Goal: Task Accomplishment & Management: Use online tool/utility

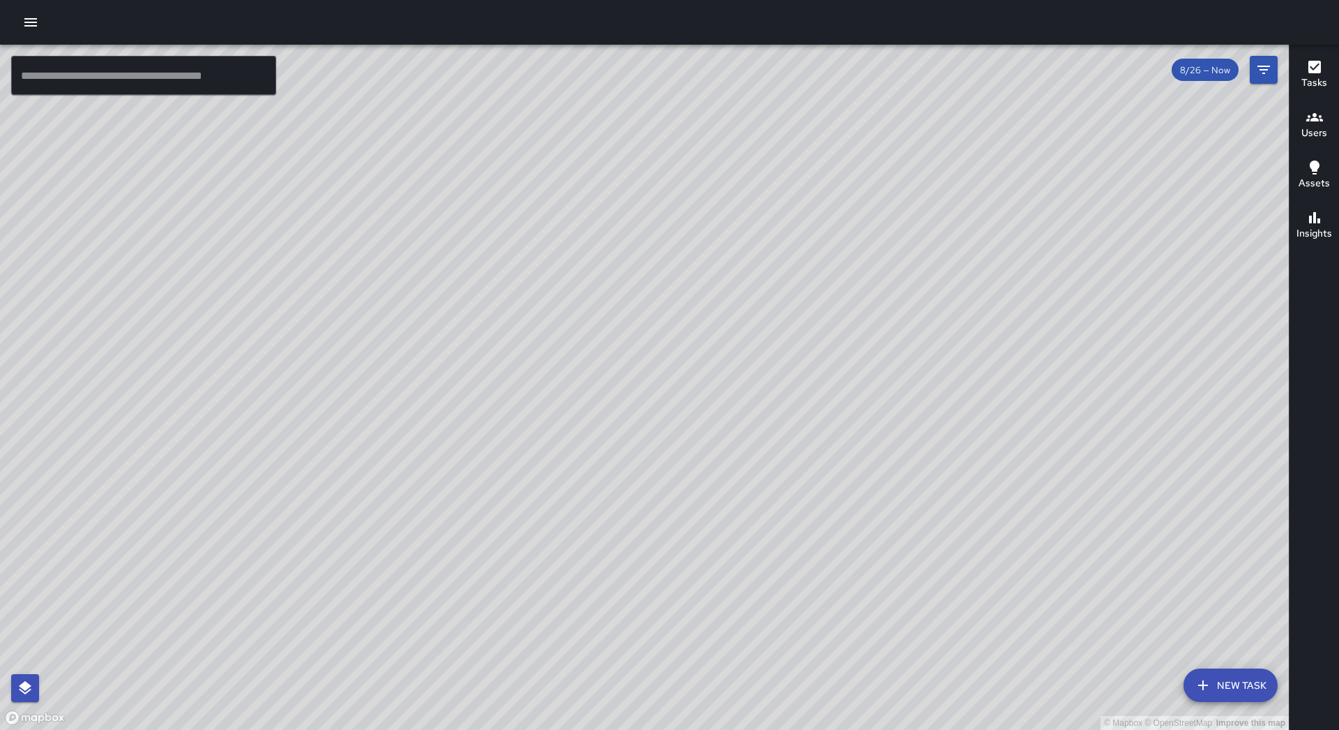
click at [33, 40] on div at bounding box center [669, 22] width 1339 height 45
click at [38, 28] on icon "button" at bounding box center [30, 22] width 17 height 17
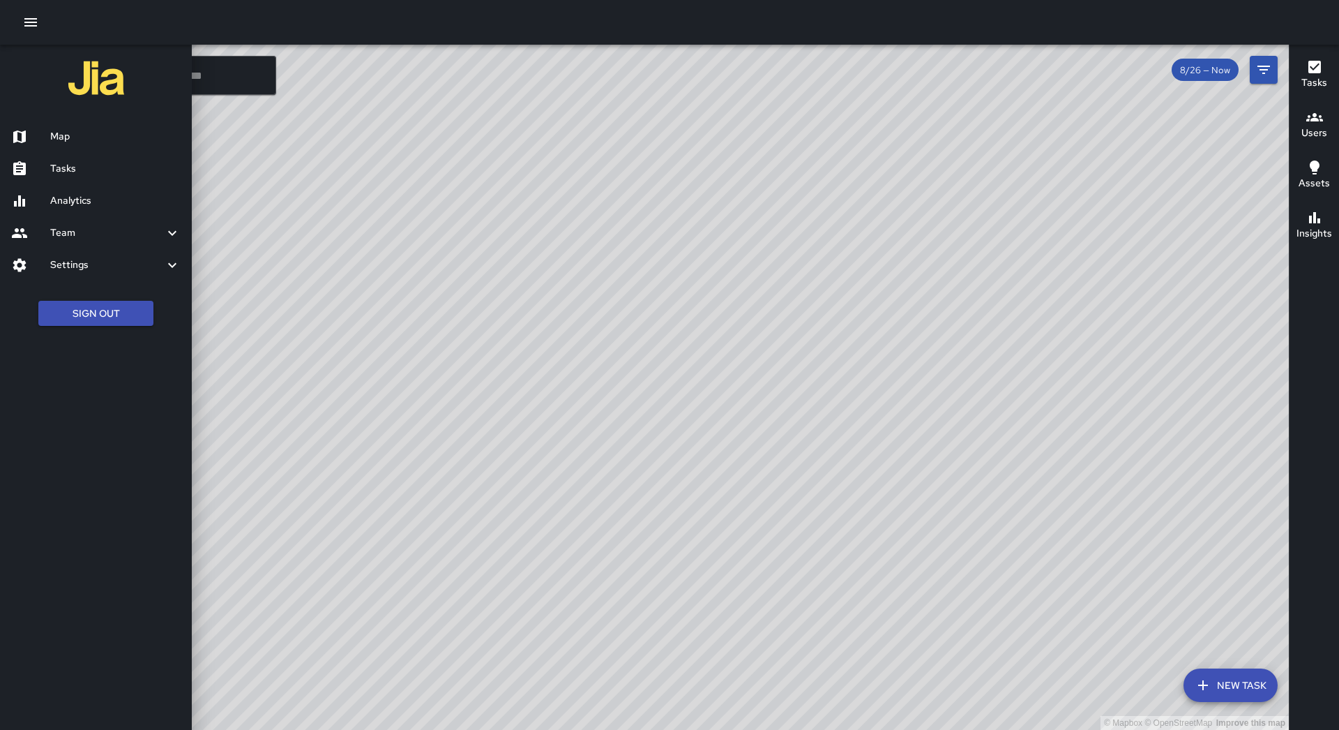
click at [83, 172] on h6 "Tasks" at bounding box center [115, 168] width 130 height 15
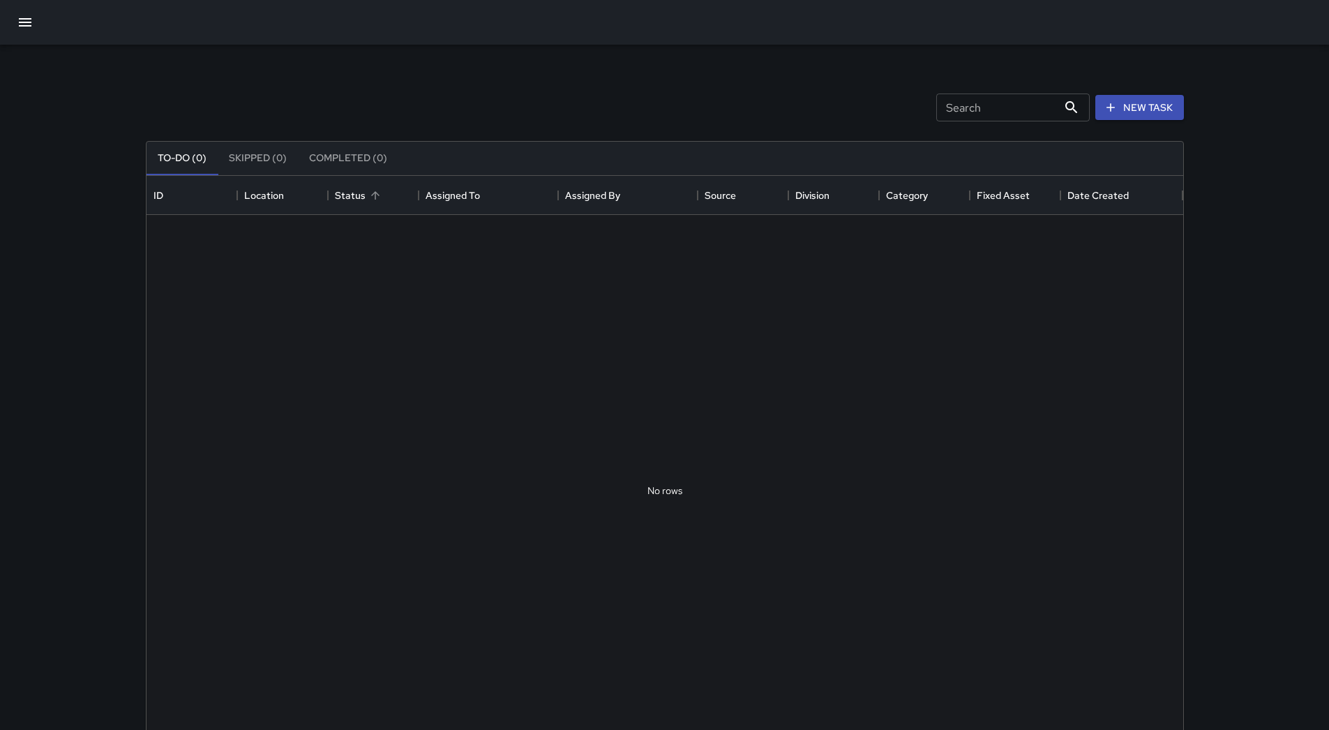
scroll to position [580, 1026]
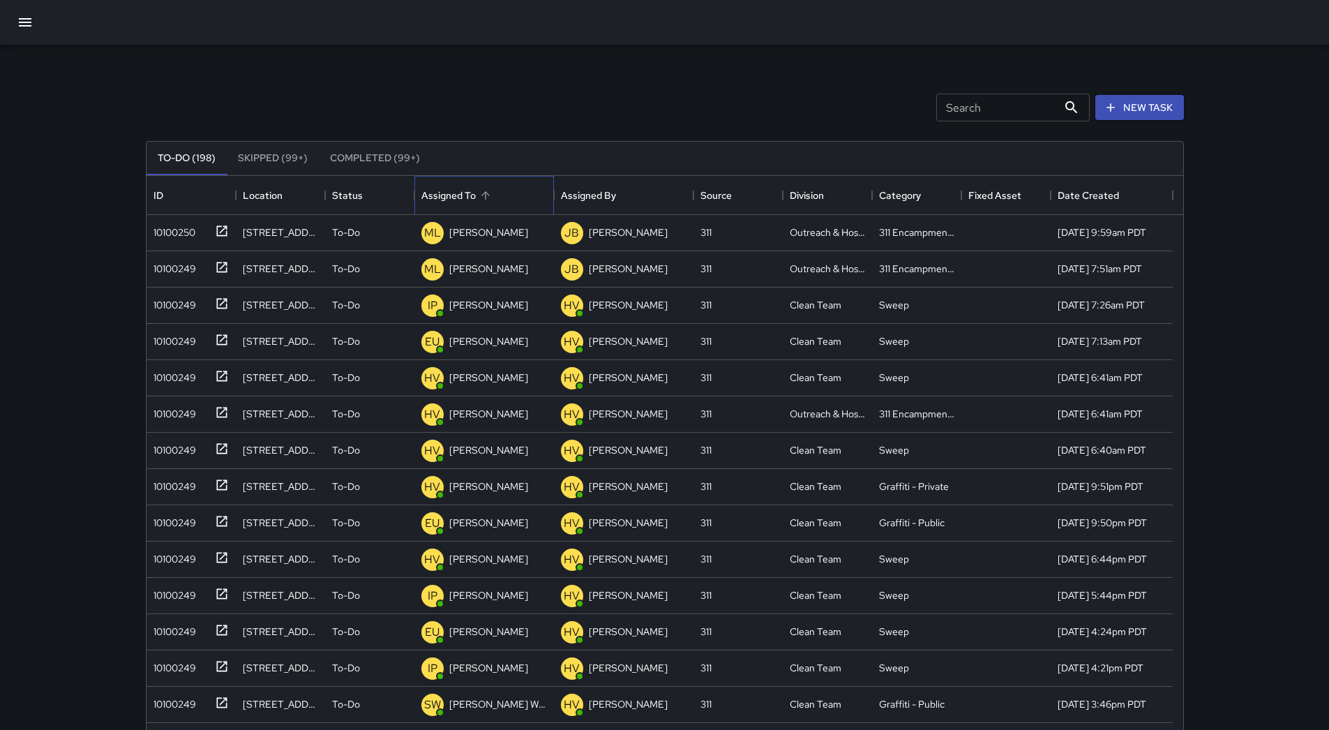
click at [512, 201] on div "Assigned To" at bounding box center [484, 195] width 126 height 39
click at [18, 24] on icon "button" at bounding box center [25, 22] width 17 height 17
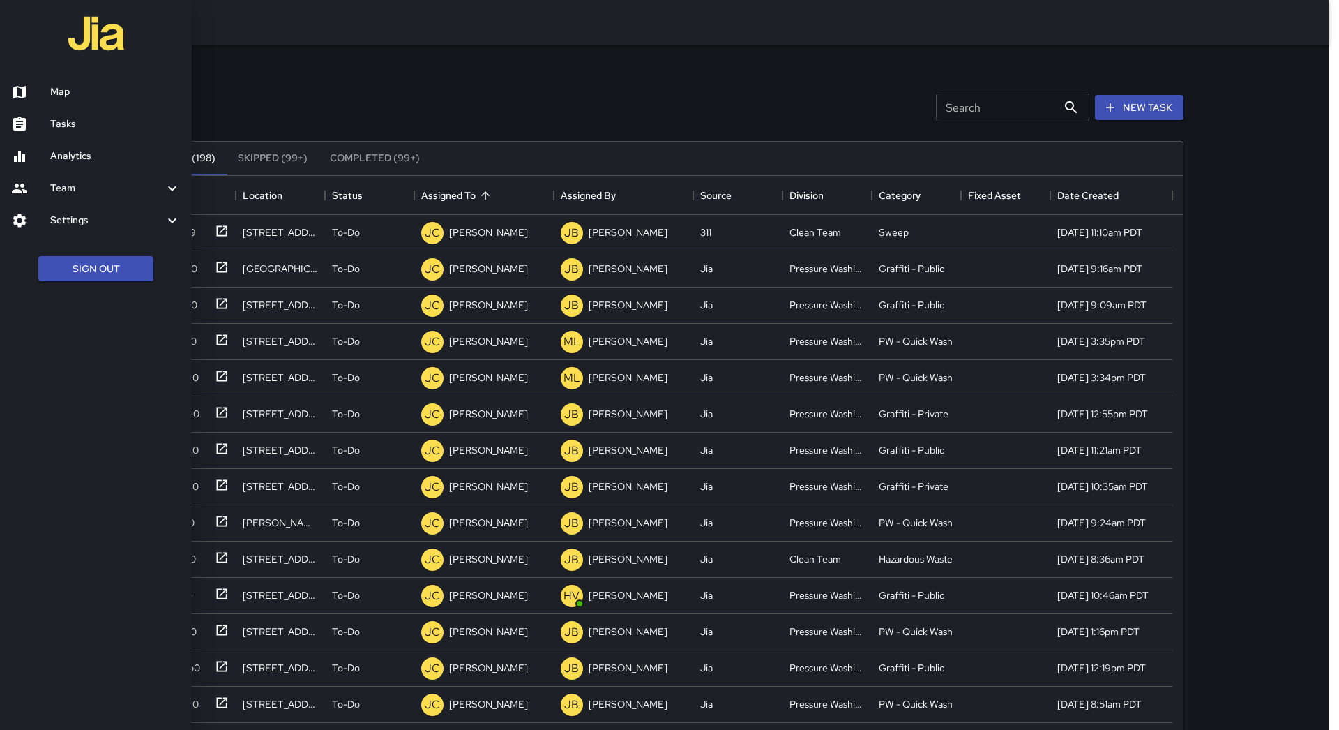
click at [271, 61] on div at bounding box center [669, 365] width 1339 height 730
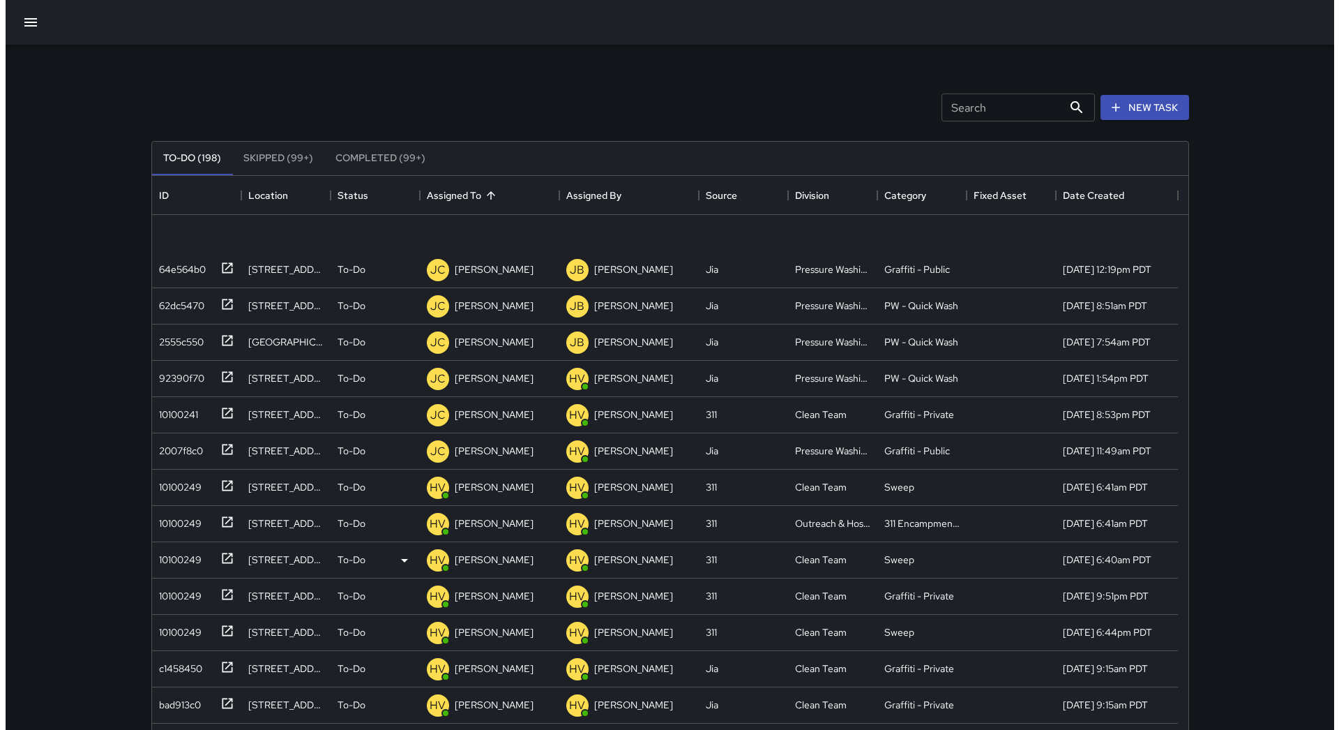
scroll to position [558, 0]
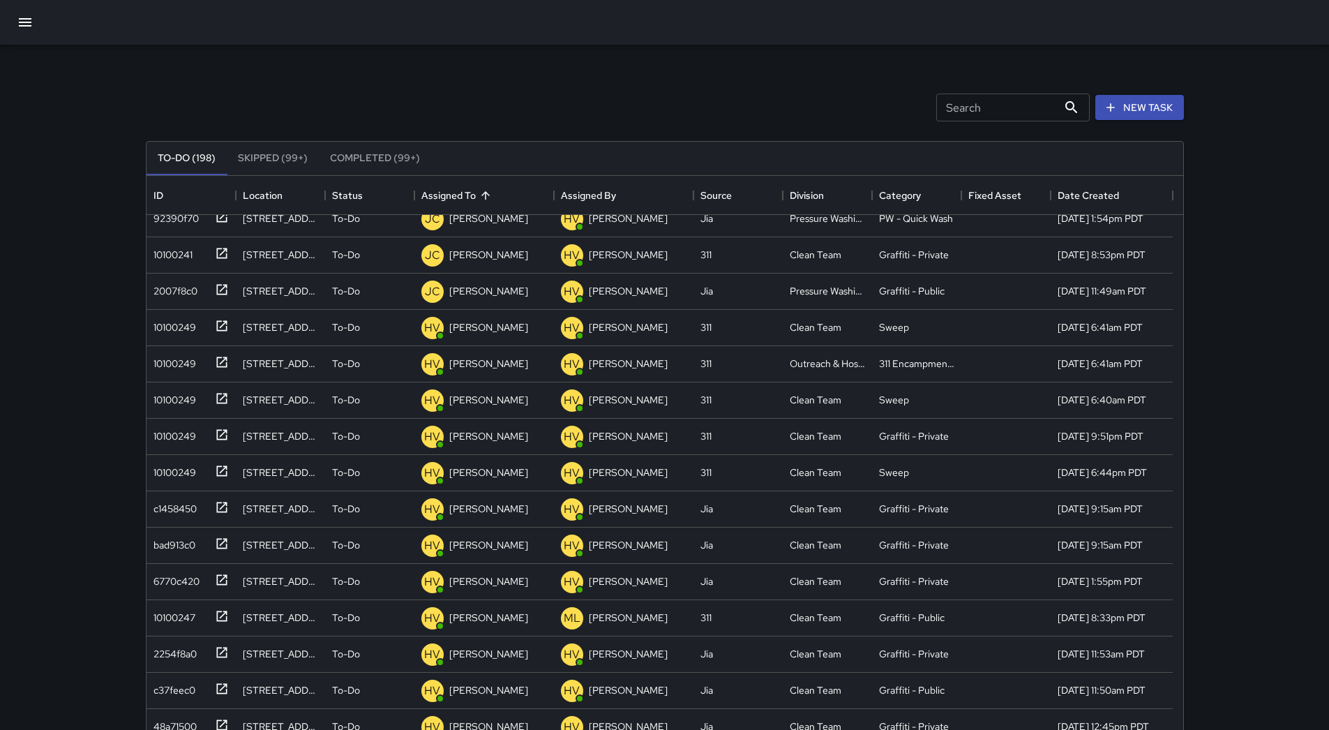
click at [20, 21] on icon "button" at bounding box center [25, 22] width 17 height 17
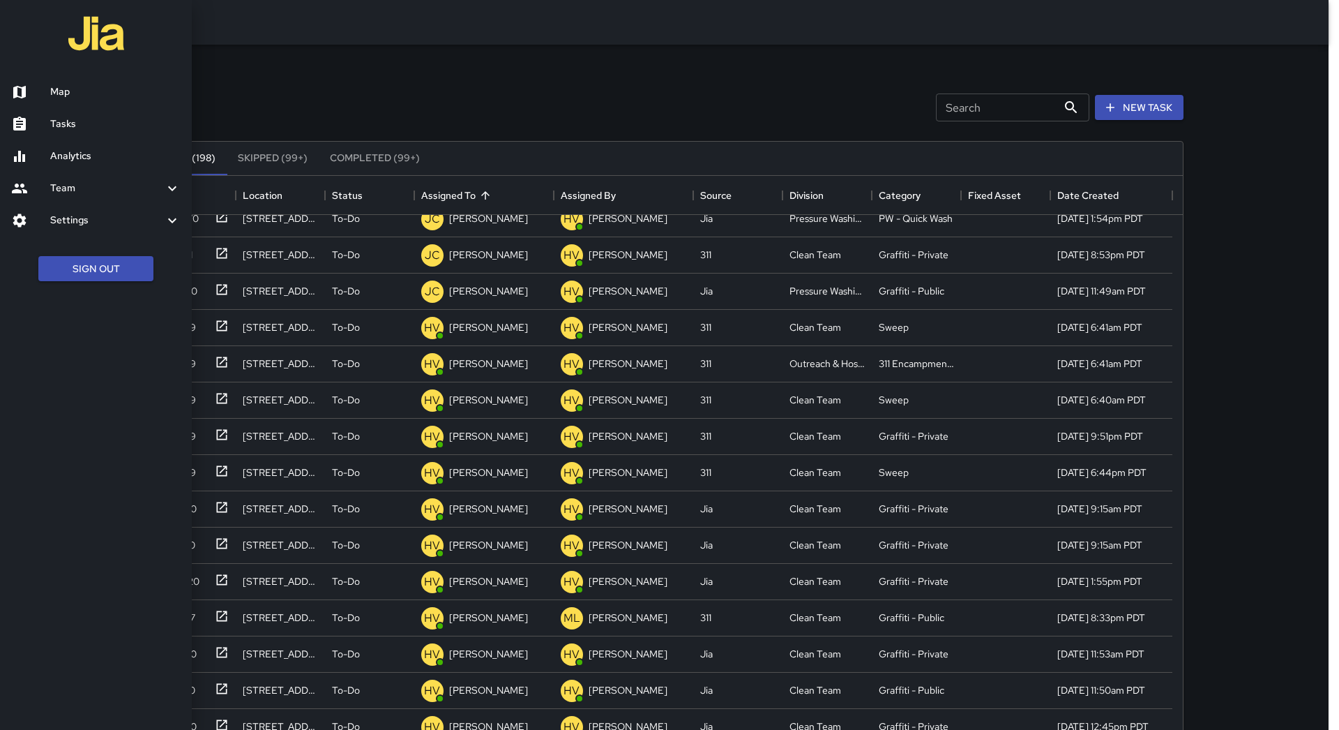
click at [68, 97] on h6 "Map" at bounding box center [115, 91] width 130 height 15
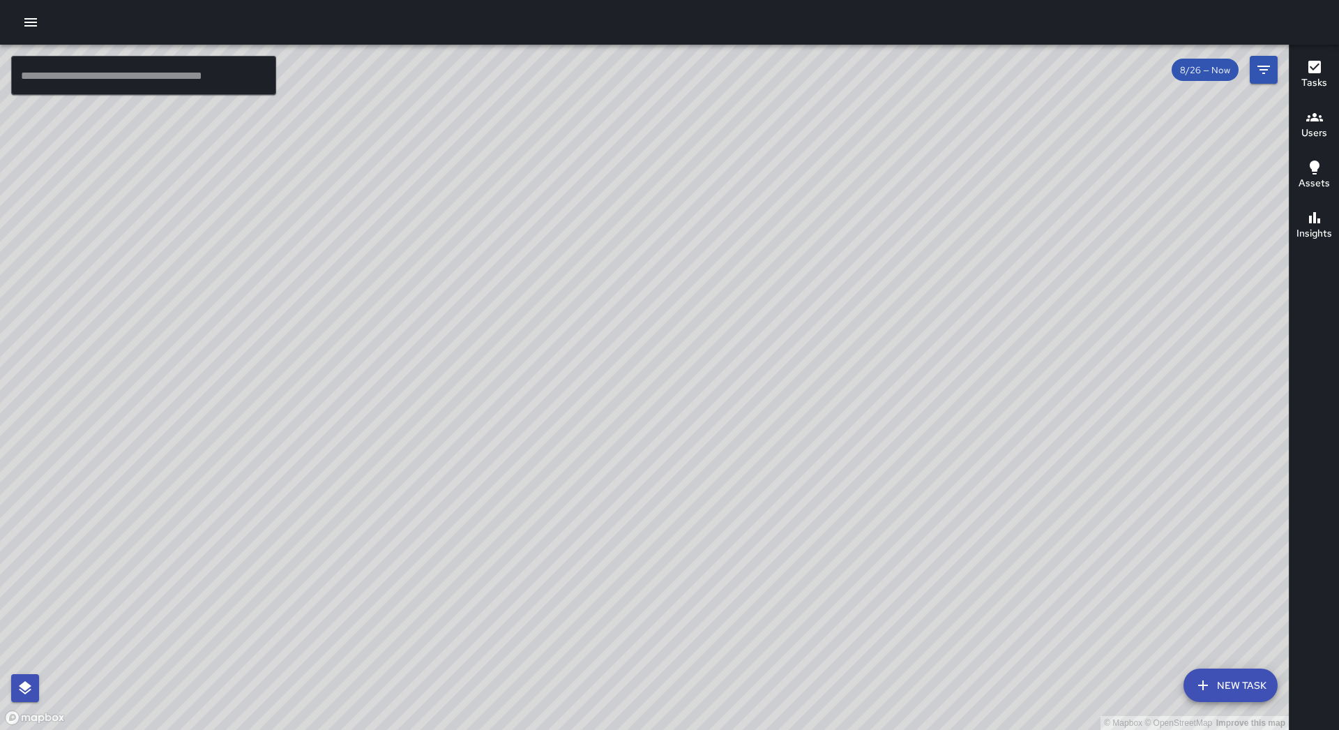
click at [1206, 684] on icon "button" at bounding box center [1203, 685] width 10 height 10
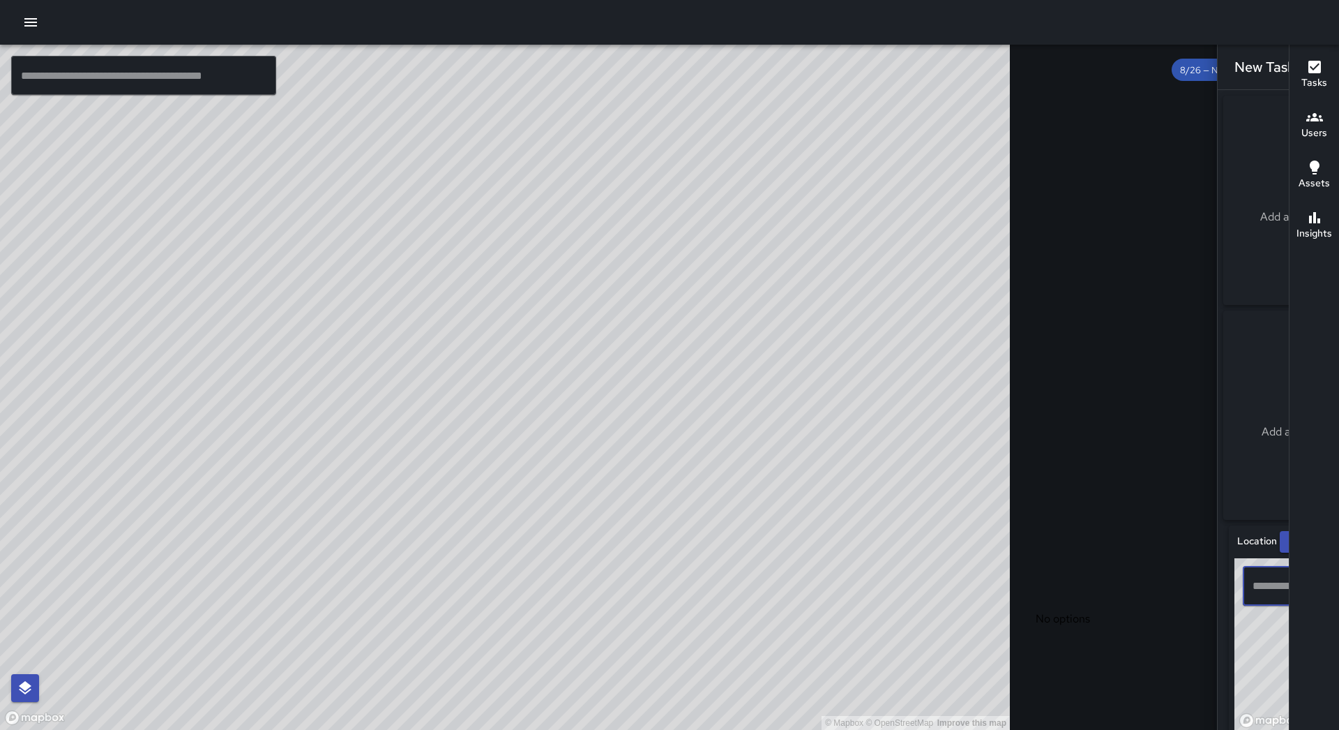
click at [1249, 599] on input "text" at bounding box center [1298, 586] width 98 height 27
click at [1134, 622] on span "[STREET_ADDRESS]" at bounding box center [1224, 629] width 305 height 17
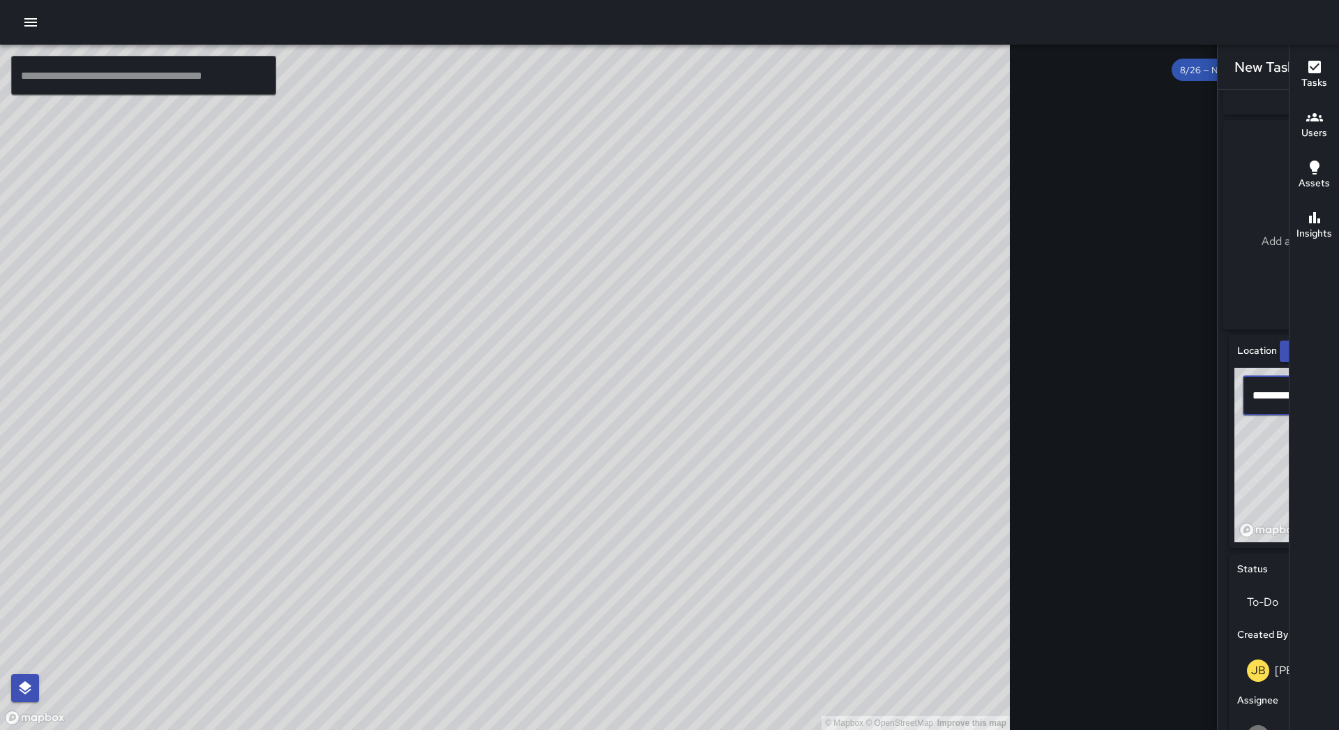
scroll to position [488, 0]
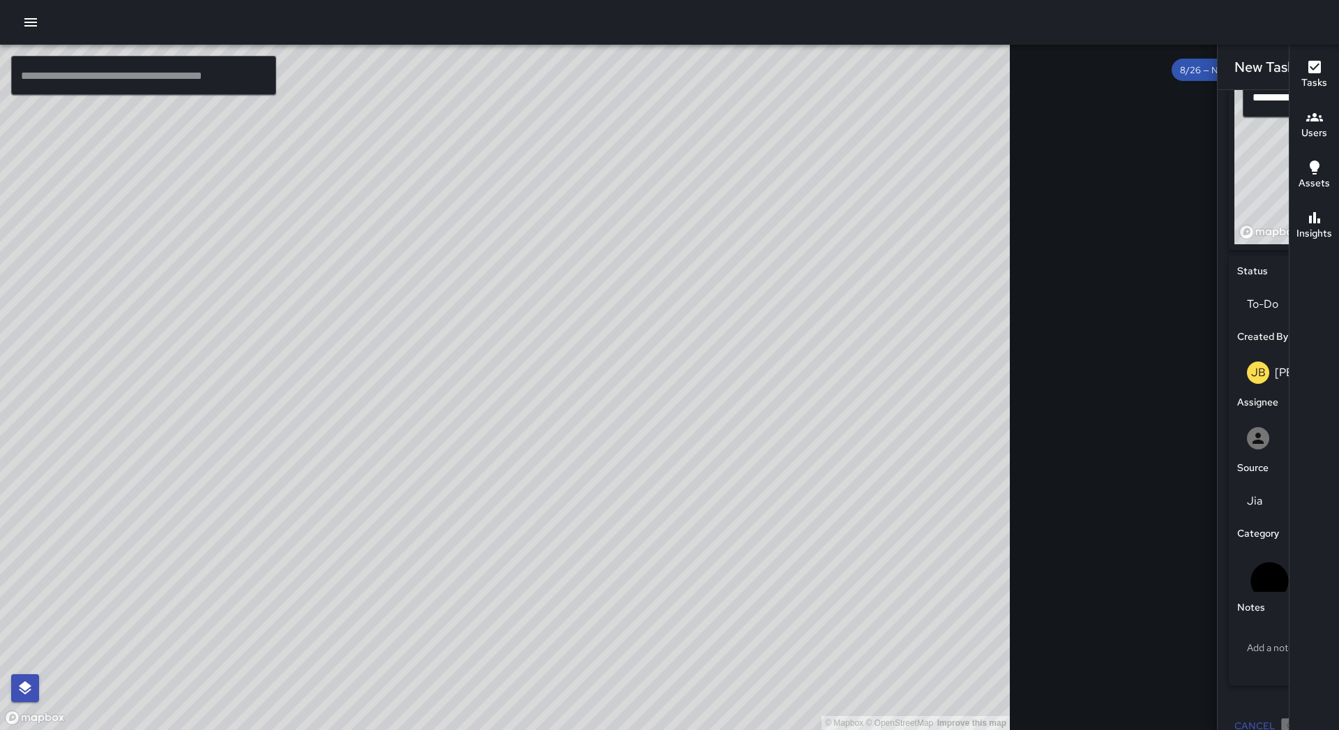
type input "**********"
drag, startPoint x: 1162, startPoint y: 179, endPoint x: 1190, endPoint y: 187, distance: 28.9
click at [1235, 187] on div "© Mapbox © OpenStreetMap Improve this map" at bounding box center [1352, 157] width 234 height 174
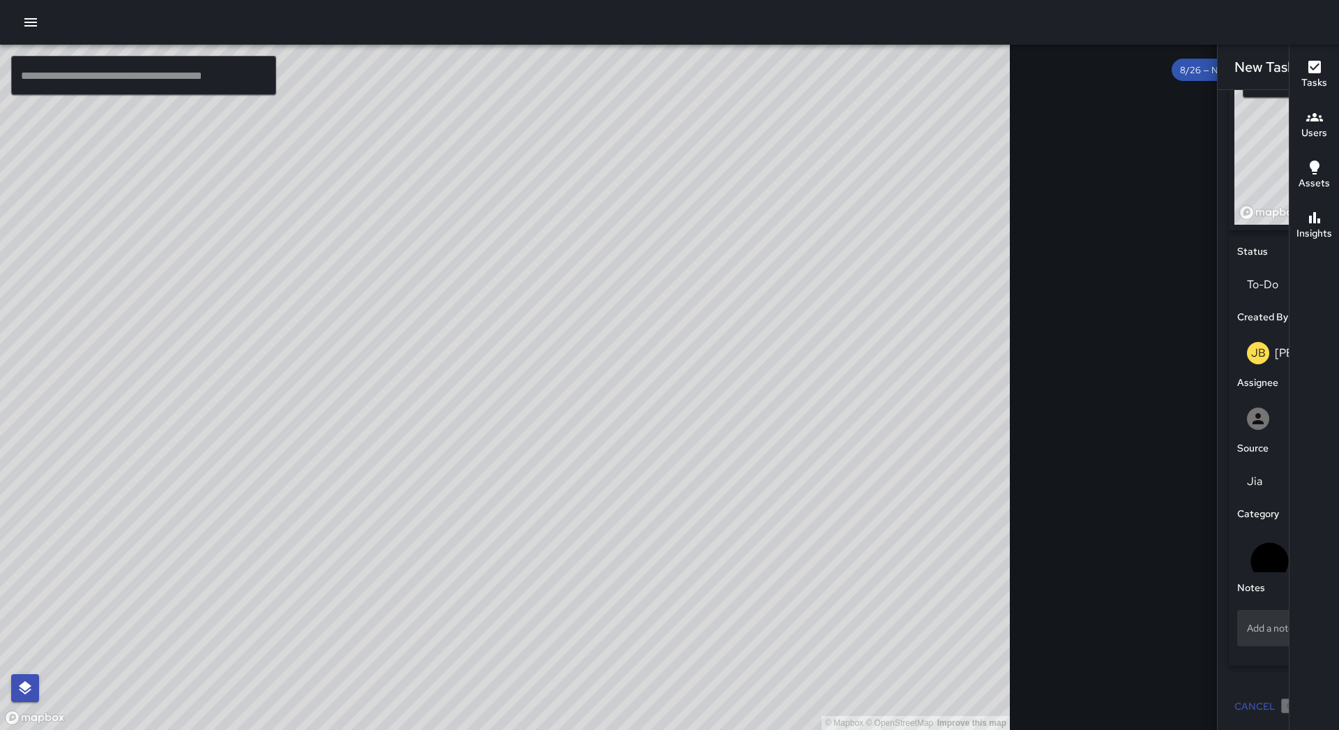
click at [1247, 631] on p "Add a note" at bounding box center [1308, 628] width 123 height 14
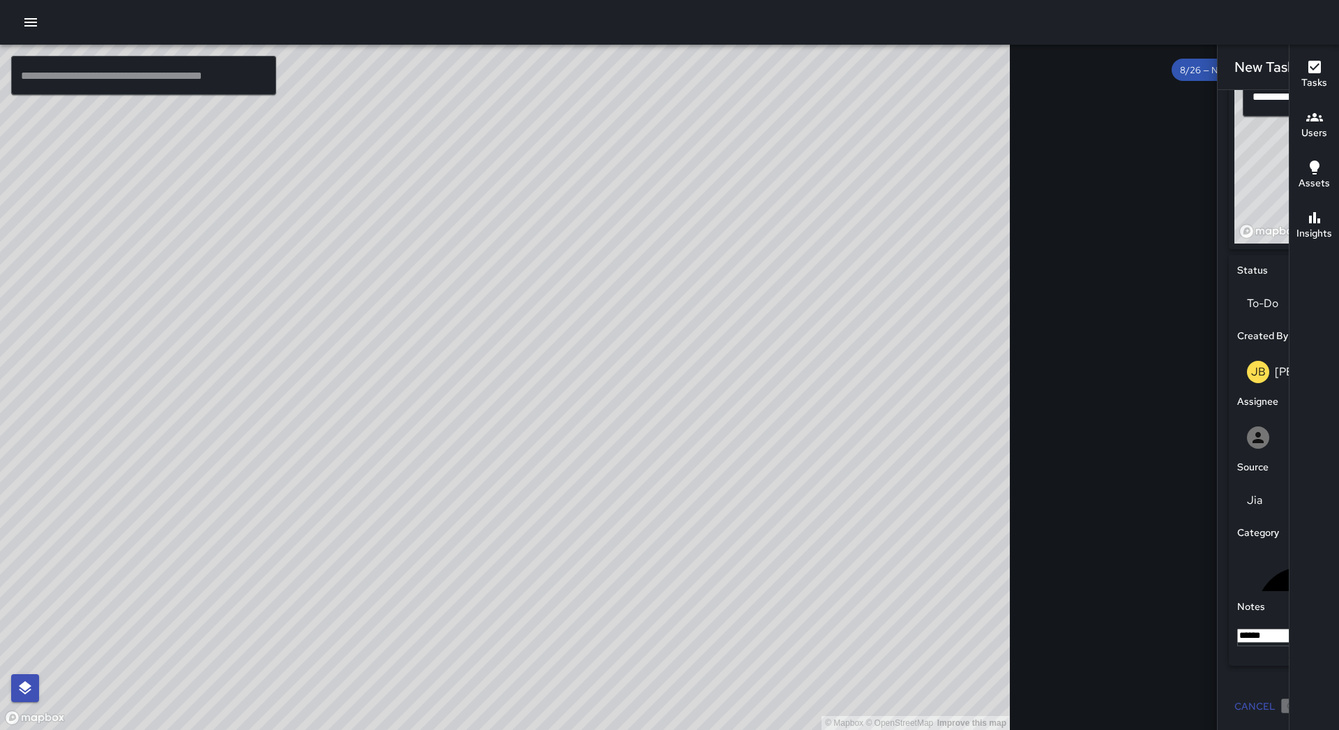
type textarea "****"
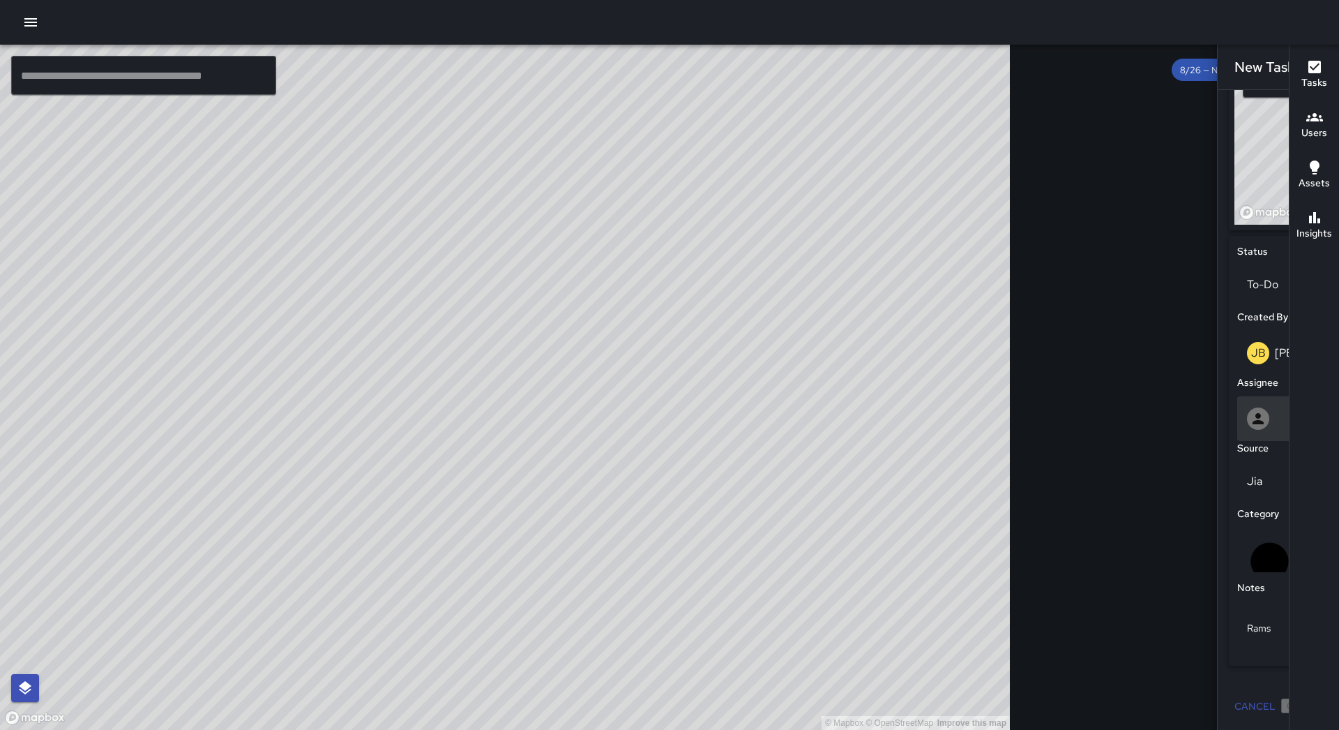
click at [1247, 412] on div at bounding box center [1308, 418] width 123 height 22
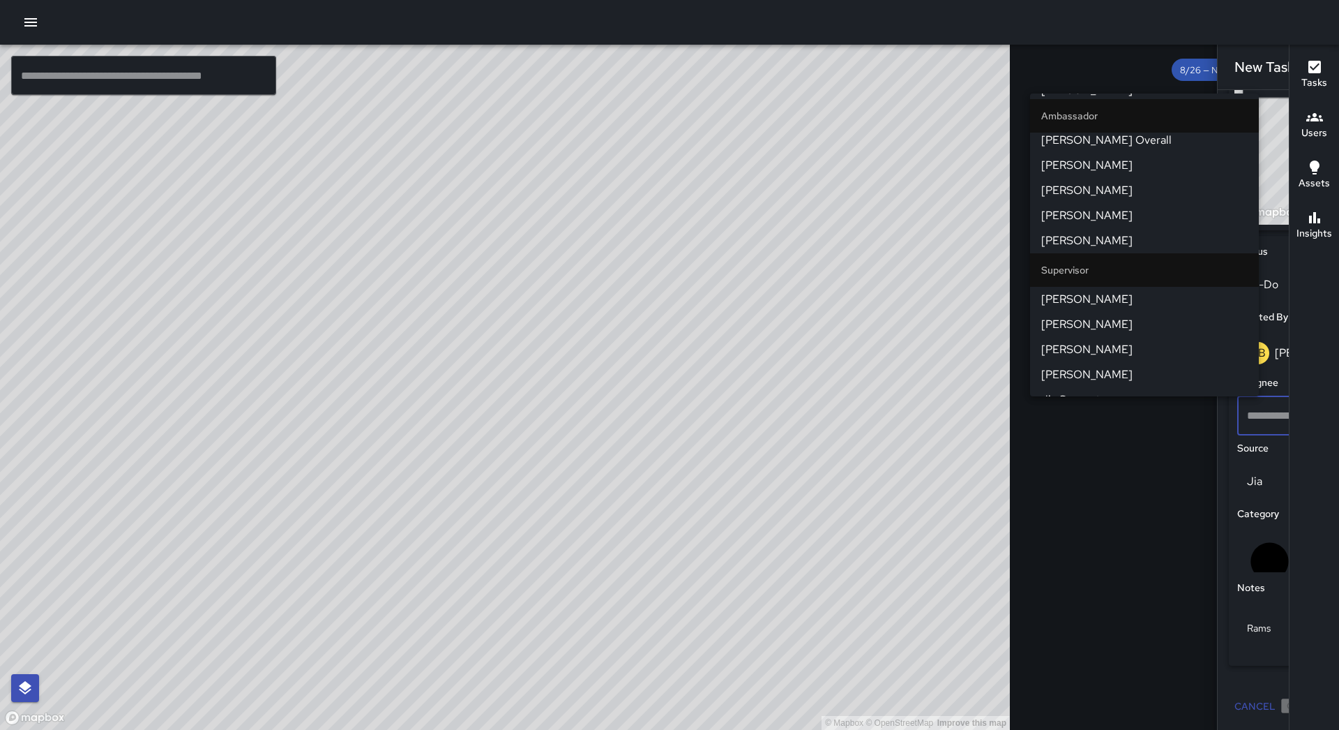
scroll to position [169, 0]
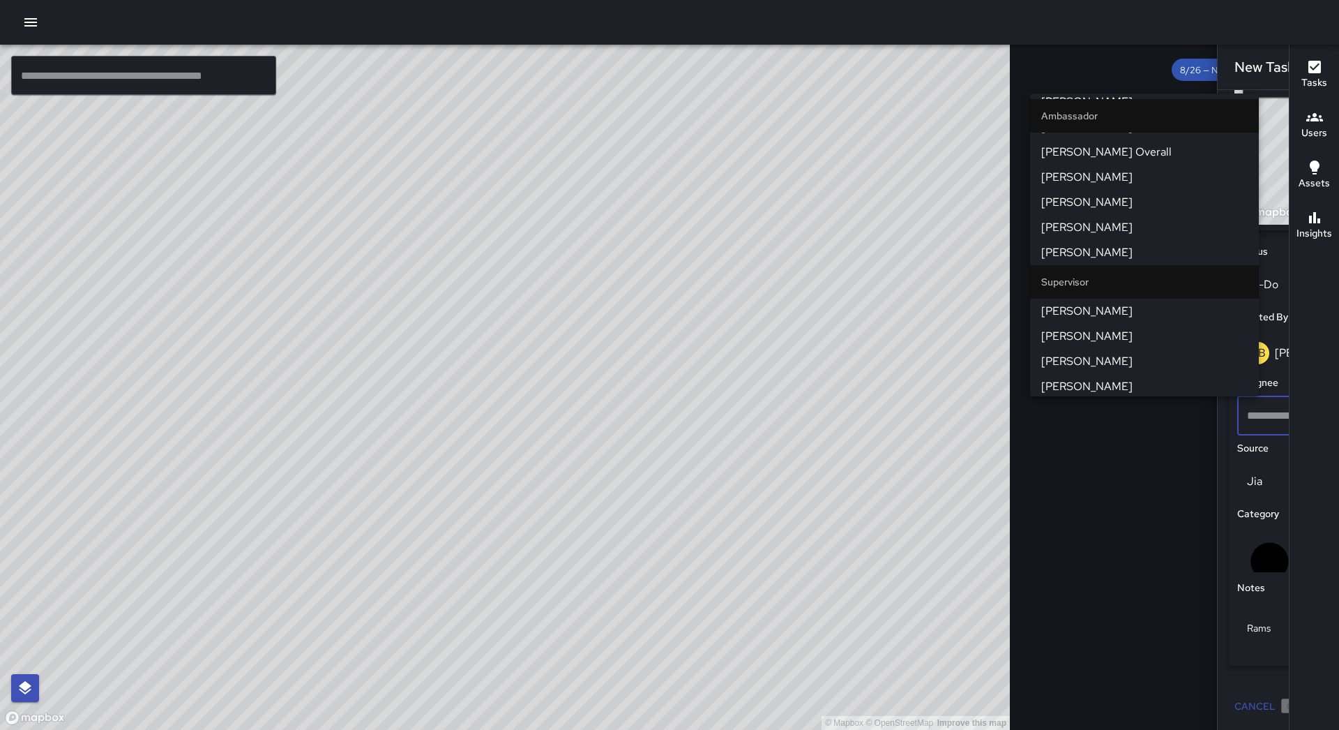
click at [1139, 259] on span "[PERSON_NAME]" at bounding box center [1144, 252] width 206 height 17
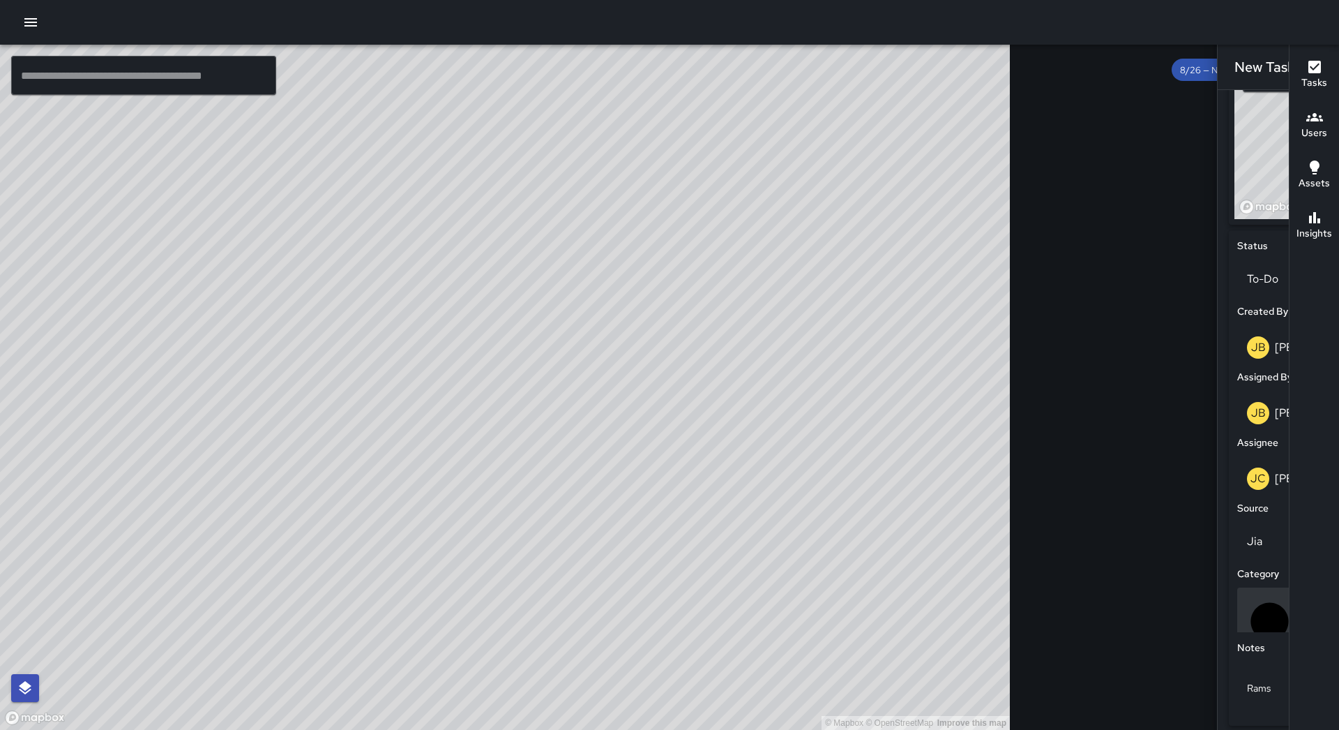
click at [1298, 617] on p "Uncategorized" at bounding box center [1334, 620] width 73 height 17
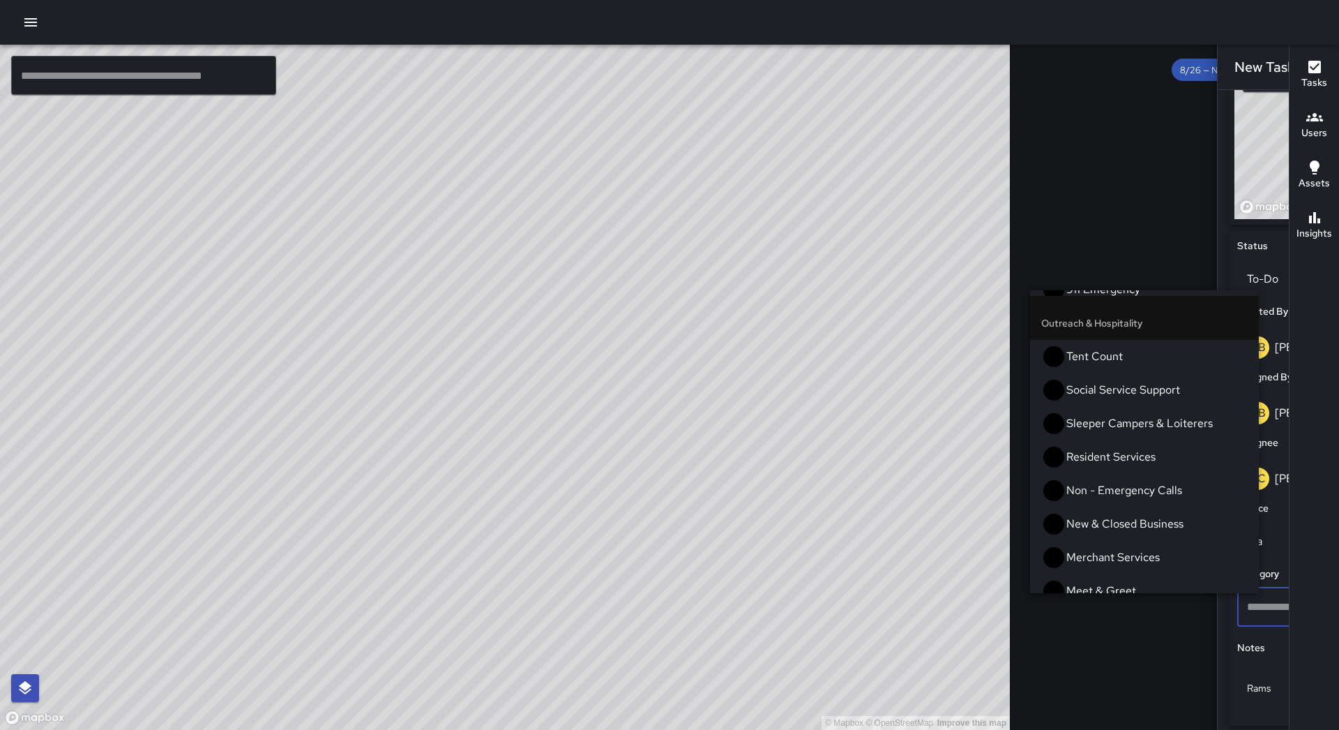
scroll to position [1148, 0]
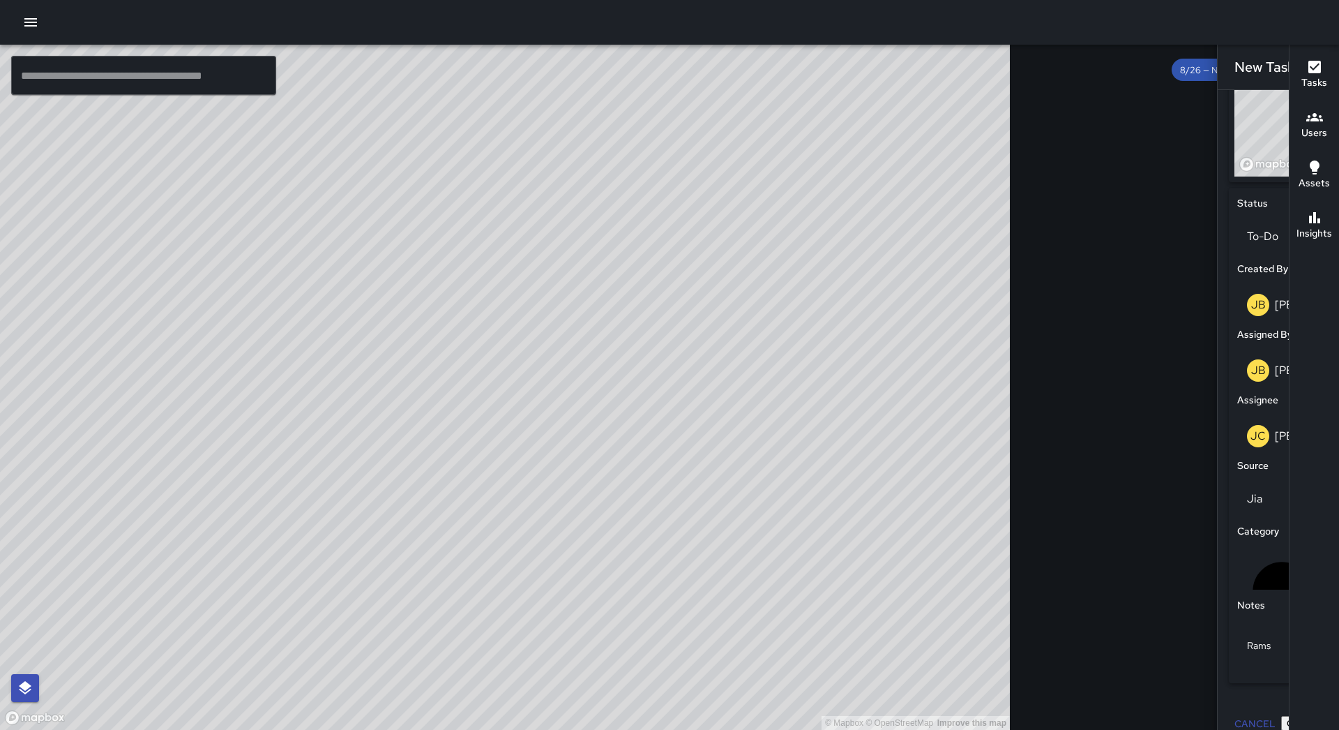
scroll to position [579, 0]
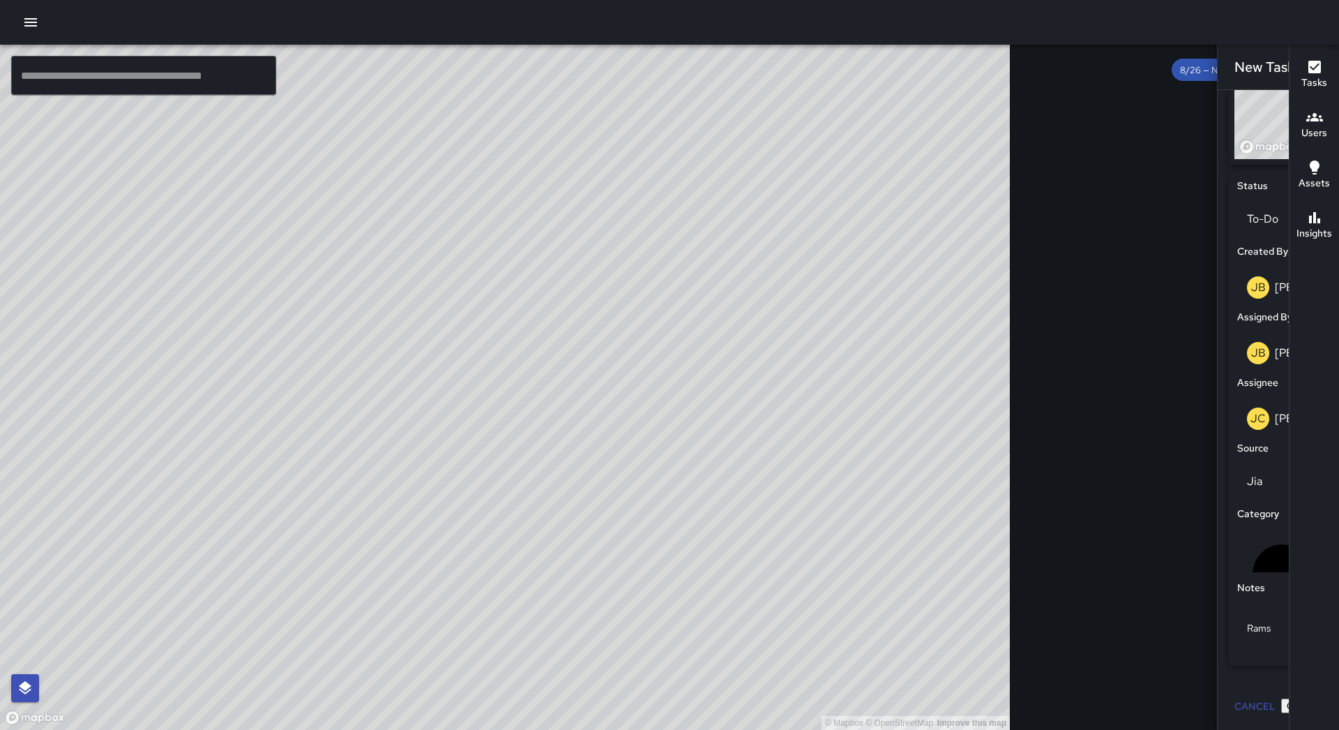
click at [1281, 698] on button "Create" at bounding box center [1300, 705] width 39 height 15
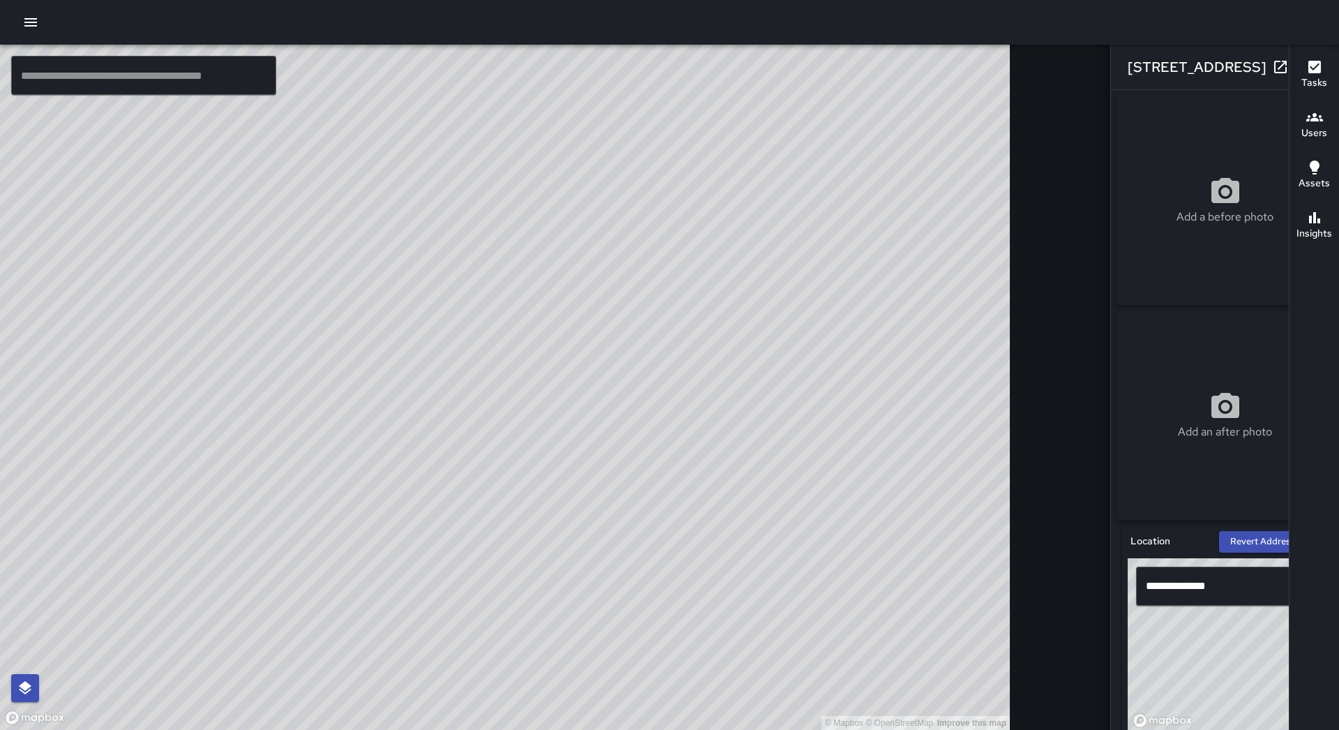
click at [1295, 64] on button "button" at bounding box center [1309, 67] width 28 height 28
